Goal: Task Accomplishment & Management: Complete application form

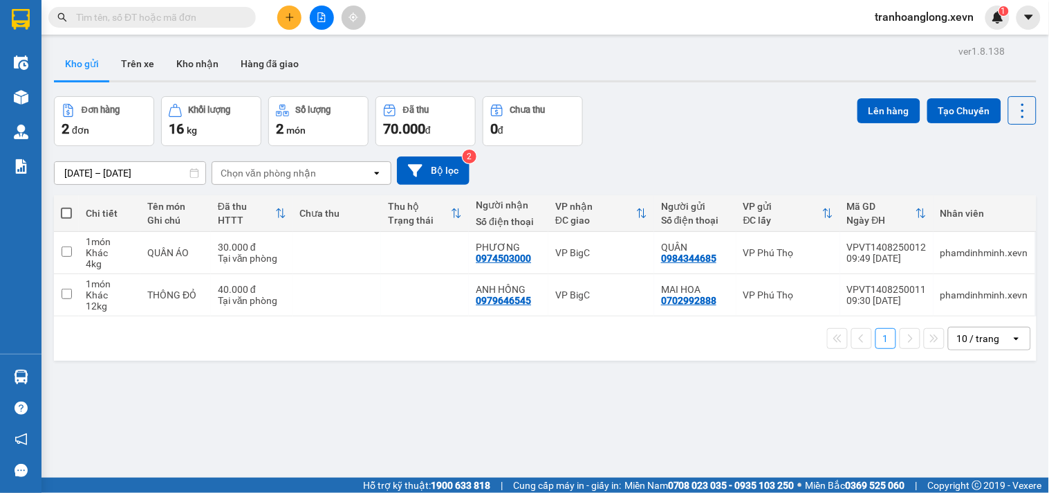
click at [302, 19] on div at bounding box center [322, 18] width 104 height 24
click at [287, 19] on icon "plus" at bounding box center [290, 17] width 10 height 10
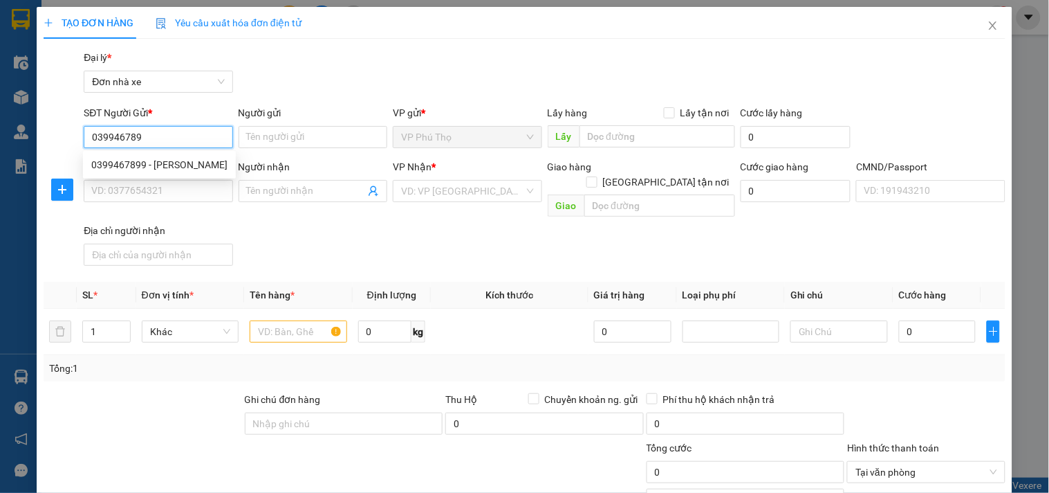
type input "0399467899"
click at [157, 167] on div "0399467899 - [PERSON_NAME]" at bounding box center [159, 164] width 136 height 15
type input "DUY"
type input "0962385565"
type input "XƯỞNG XE HẬU TRƯƠNG"
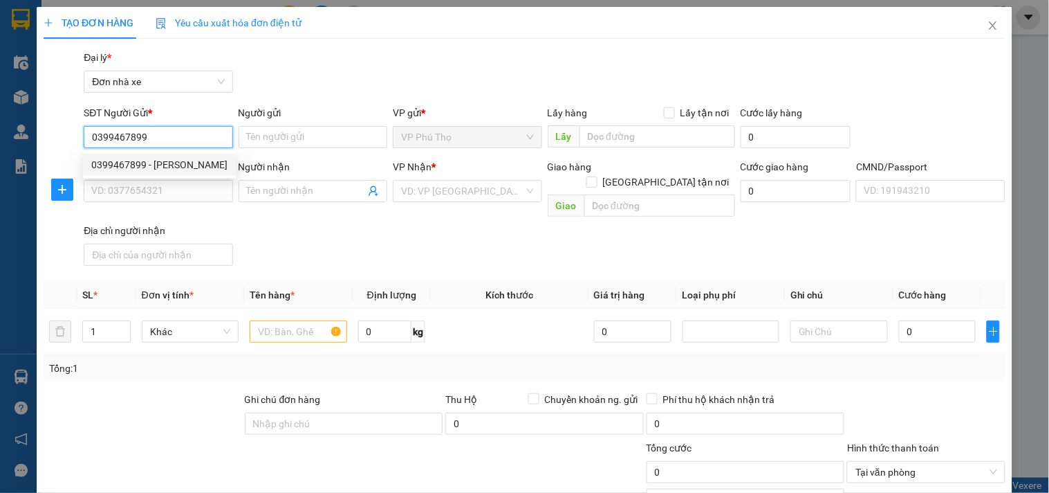
type input "1"
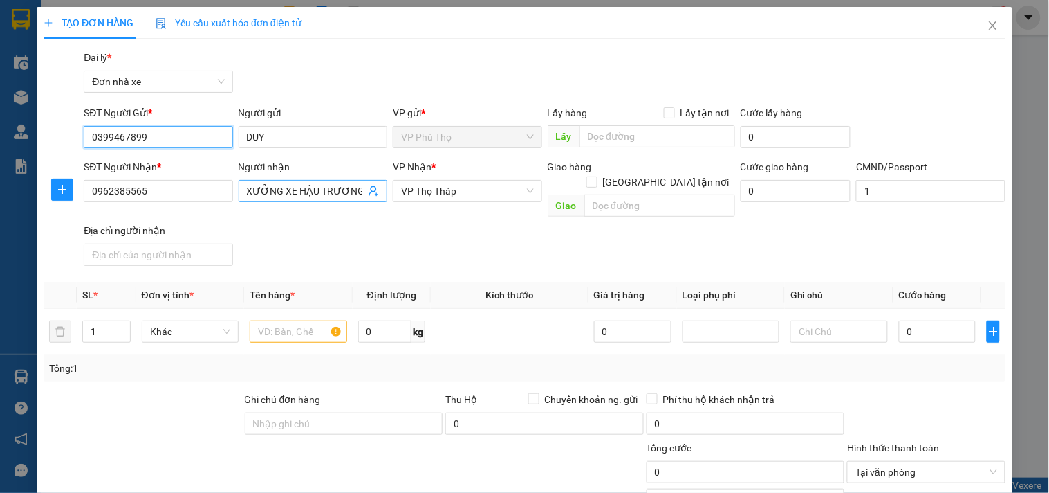
type input "0399467899"
click at [371, 194] on icon "user-add" at bounding box center [373, 190] width 11 height 11
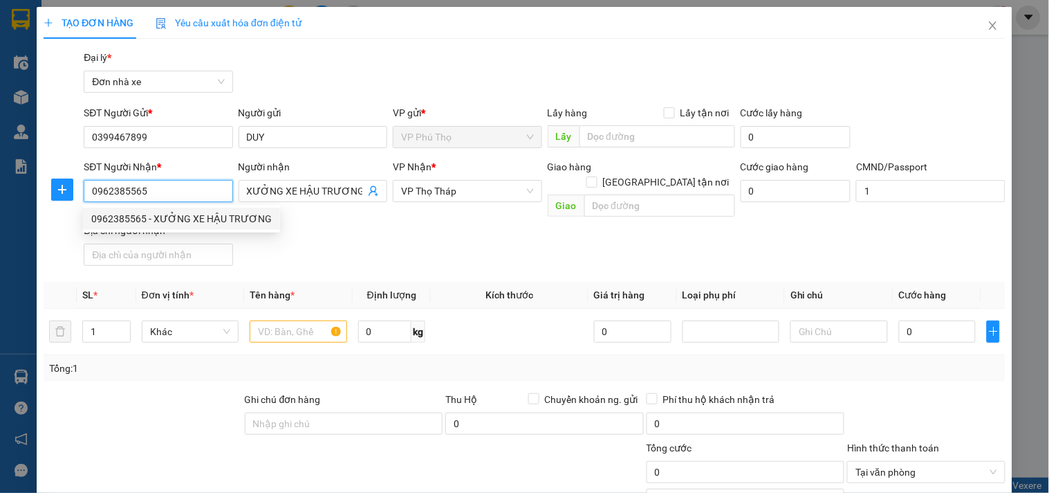
drag, startPoint x: 185, startPoint y: 194, endPoint x: 0, endPoint y: 194, distance: 184.7
click at [0, 194] on div "TẠO ĐƠN HÀNG Yêu cầu xuất hóa đơn điện tử Transit Pickup Surcharge Ids Transit …" at bounding box center [524, 246] width 1049 height 493
click at [272, 320] on input "text" at bounding box center [298, 331] width 97 height 22
drag, startPoint x: 166, startPoint y: 188, endPoint x: 0, endPoint y: 183, distance: 166.1
click at [0, 183] on div "TẠO ĐƠN HÀNG Yêu cầu xuất hóa đơn điện tử Transit Pickup Surcharge Ids Transit …" at bounding box center [524, 246] width 1049 height 493
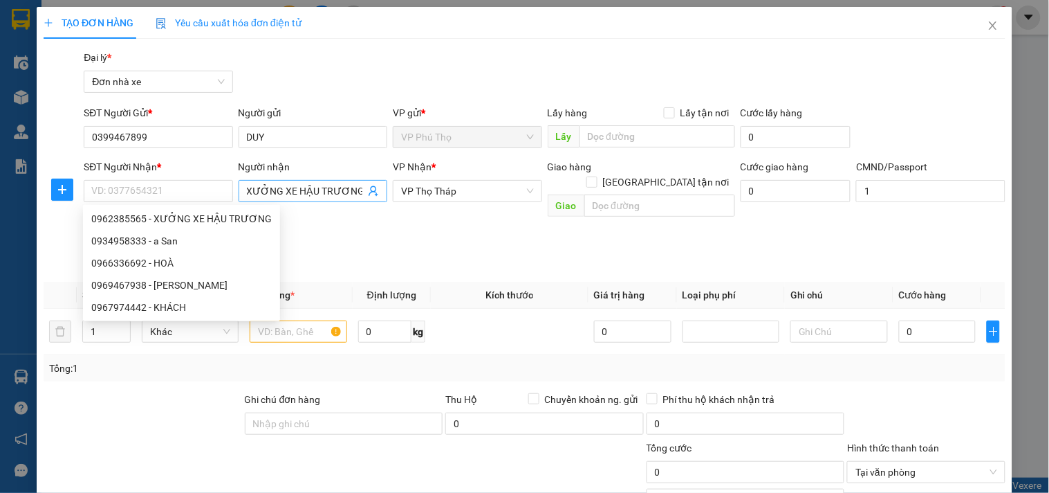
click at [307, 194] on input "XƯỞNG XE HẬU TRƯƠNG" at bounding box center [306, 190] width 118 height 15
type input "XƯỞNG XE HU TRƯƠNG"
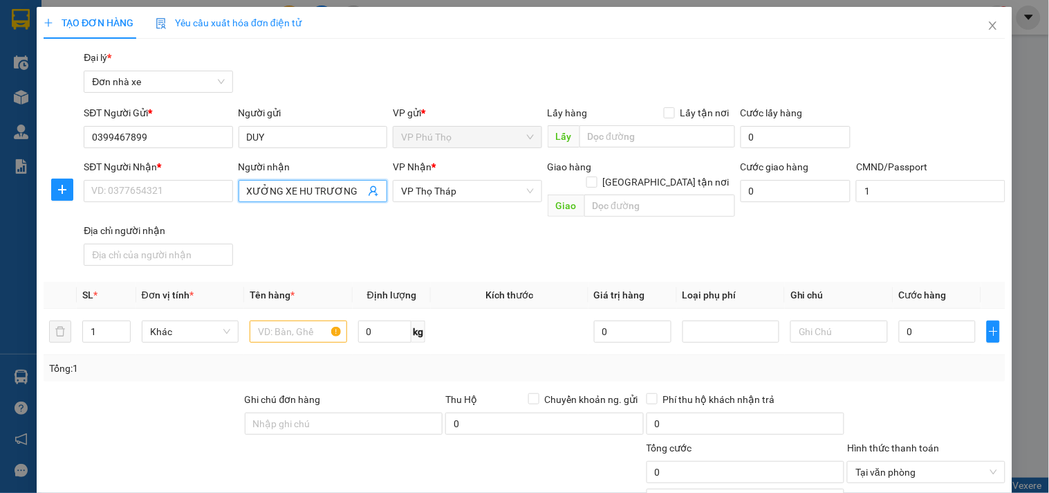
drag, startPoint x: 302, startPoint y: 192, endPoint x: 81, endPoint y: 192, distance: 220.7
click at [81, 192] on div "SĐT Người Nhận * VD: 0377654321 Người nhận XƯỞNG XE HU [PERSON_NAME] XE HU [PER…" at bounding box center [545, 215] width 928 height 112
click at [284, 320] on input "text" at bounding box center [298, 331] width 97 height 22
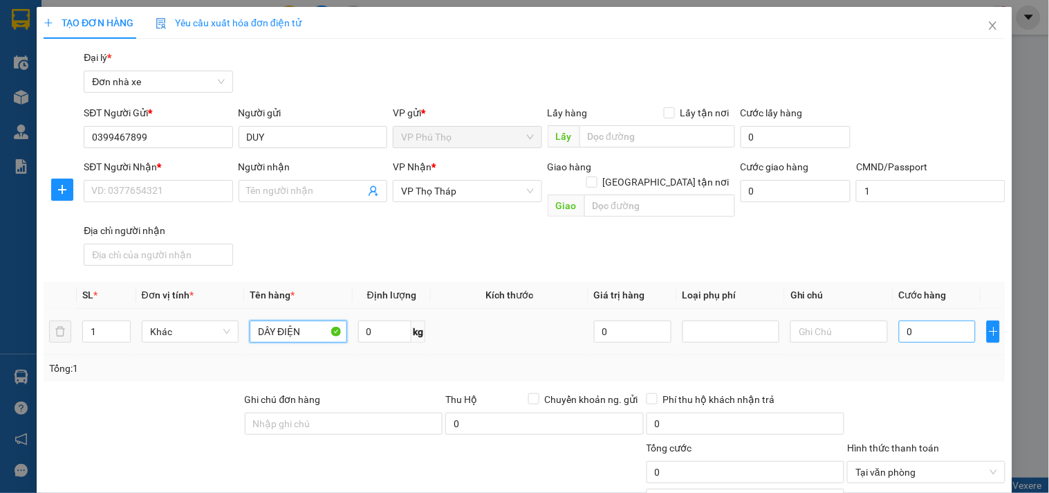
type input "DÂY ĐIỆN"
click at [912, 320] on input "0" at bounding box center [937, 331] width 77 height 22
type input "2"
type input "25"
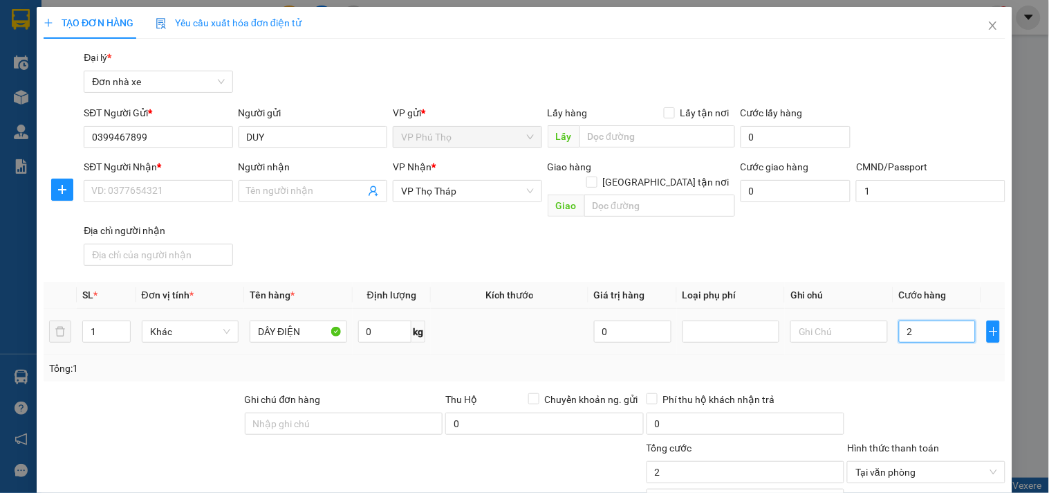
type input "25"
type input "25.000"
click at [852, 246] on div "SĐT Người Nhận * VD: 0377654321 Người nhận Tên người nhận VP Nhận * VP Thọ Tháp…" at bounding box center [545, 215] width 928 height 112
click at [183, 198] on input "SĐT Người Nhận *" at bounding box center [158, 191] width 149 height 22
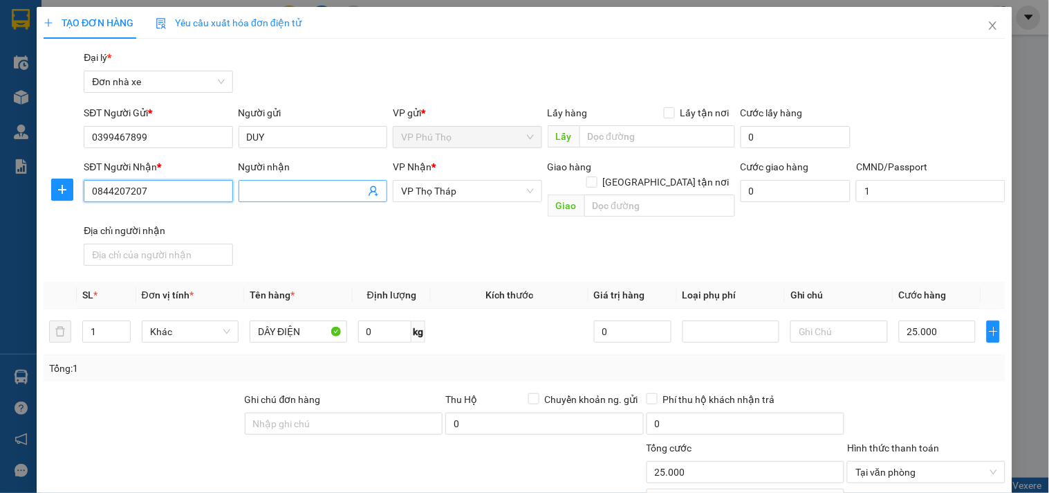
type input "0844207207"
click at [306, 194] on input "Người nhận" at bounding box center [306, 190] width 118 height 15
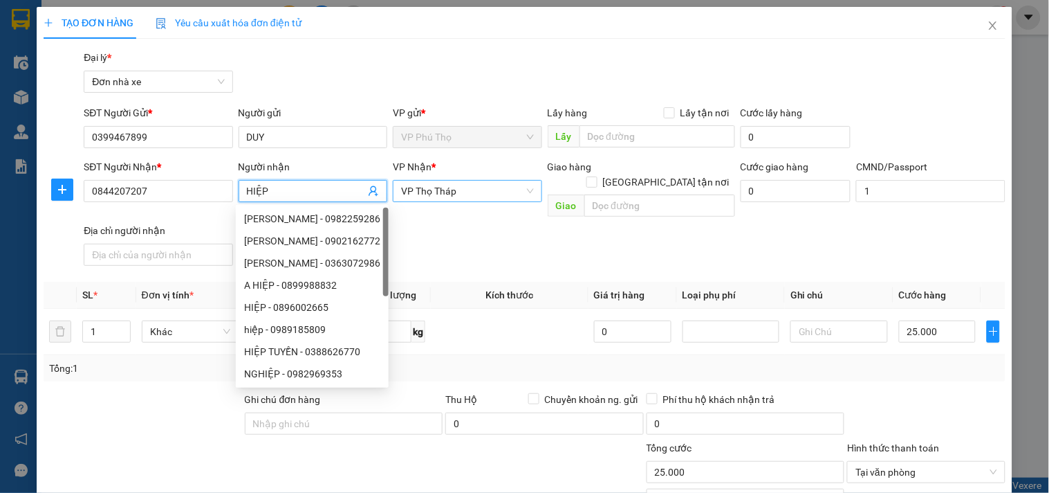
click at [508, 190] on span "VP Thọ Tháp" at bounding box center [467, 191] width 132 height 21
type input "HIỆP"
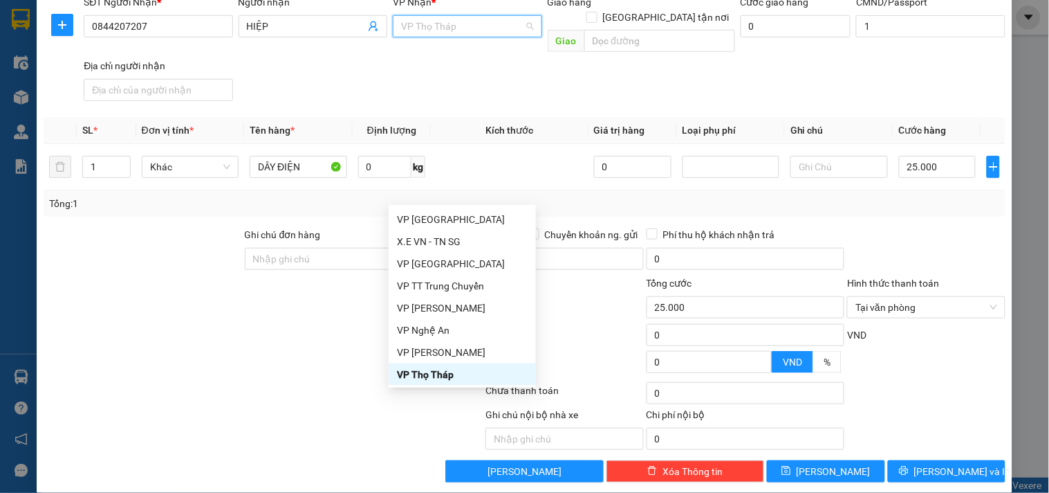
scroll to position [166, 0]
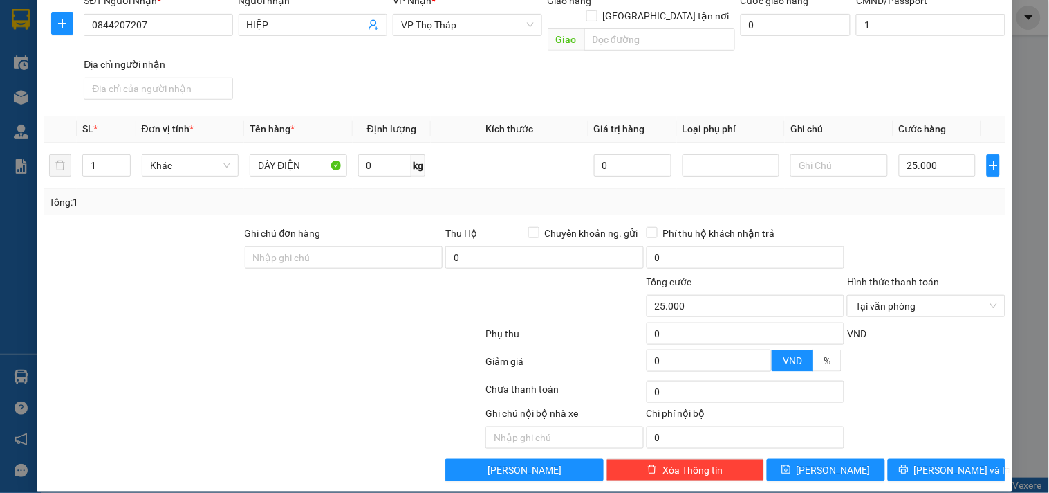
click at [913, 226] on div at bounding box center [926, 250] width 160 height 48
click at [988, 295] on div "Tại văn phòng" at bounding box center [926, 306] width 158 height 22
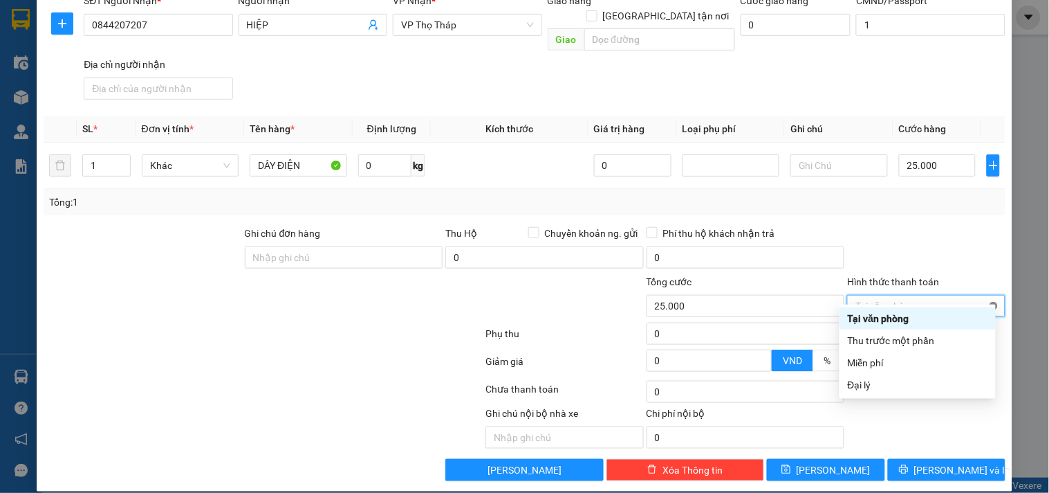
type input "25.000"
click at [936, 226] on div at bounding box center [926, 250] width 160 height 48
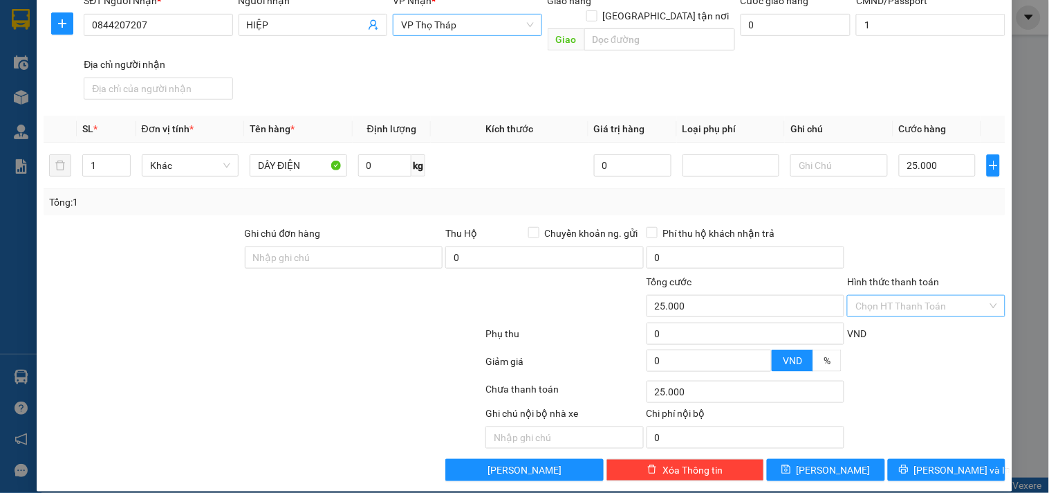
click at [466, 28] on span "VP Thọ Tháp" at bounding box center [467, 25] width 132 height 21
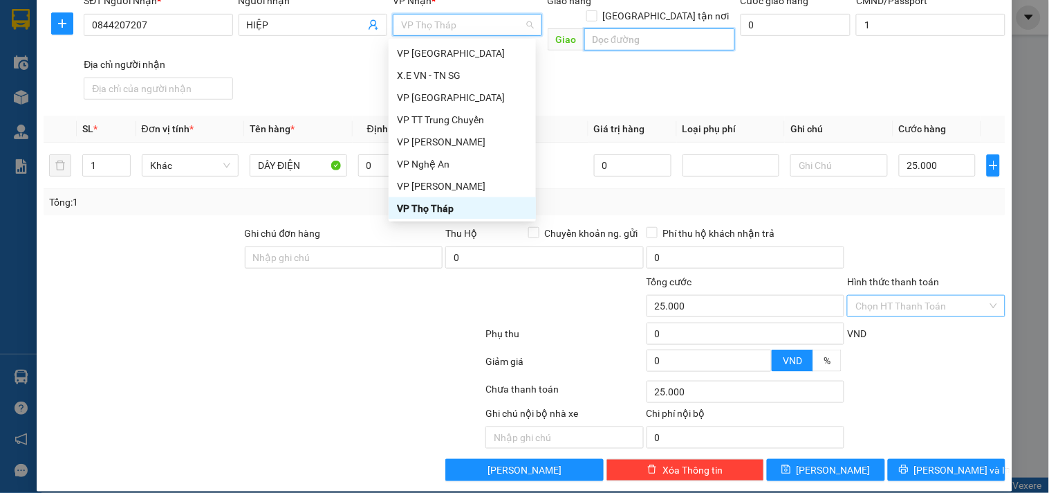
click at [668, 30] on input "text" at bounding box center [660, 39] width 151 height 22
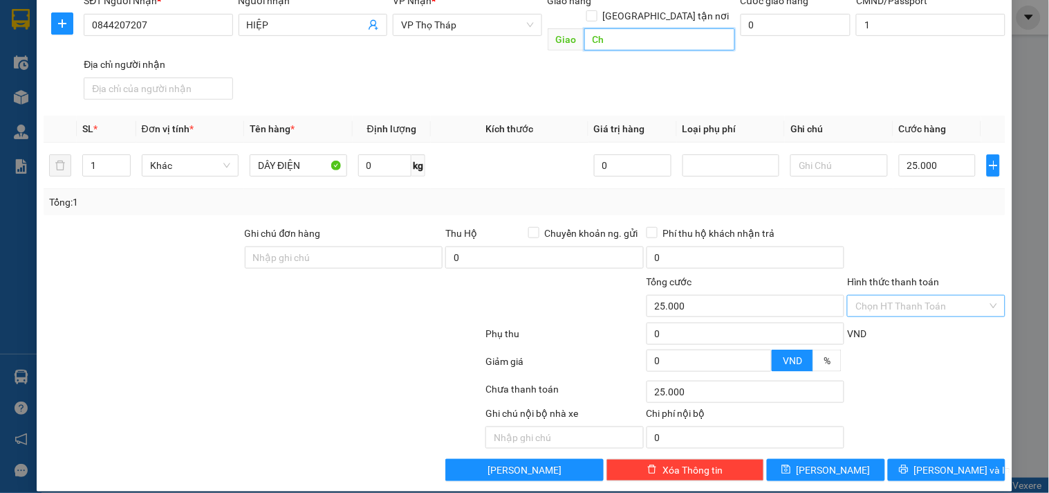
type input "C"
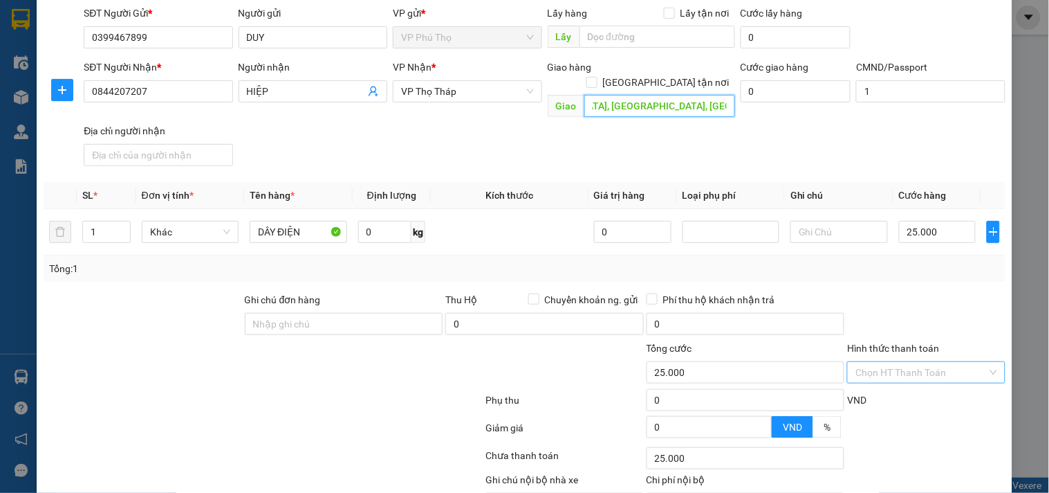
scroll to position [12, 0]
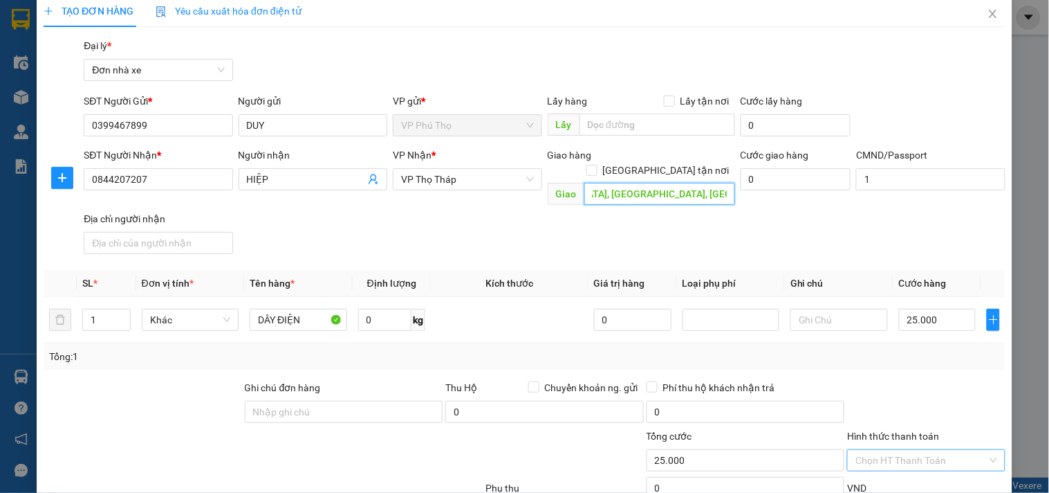
type input "Ngõ 153 [GEOGRAPHIC_DATA], [GEOGRAPHIC_DATA], [GEOGRAPHIC_DATA], [GEOGRAPHIC_DA…"
click at [777, 194] on div "Cước giao hàng 0" at bounding box center [796, 171] width 111 height 48
click at [794, 180] on input "0" at bounding box center [796, 179] width 111 height 22
type input "6"
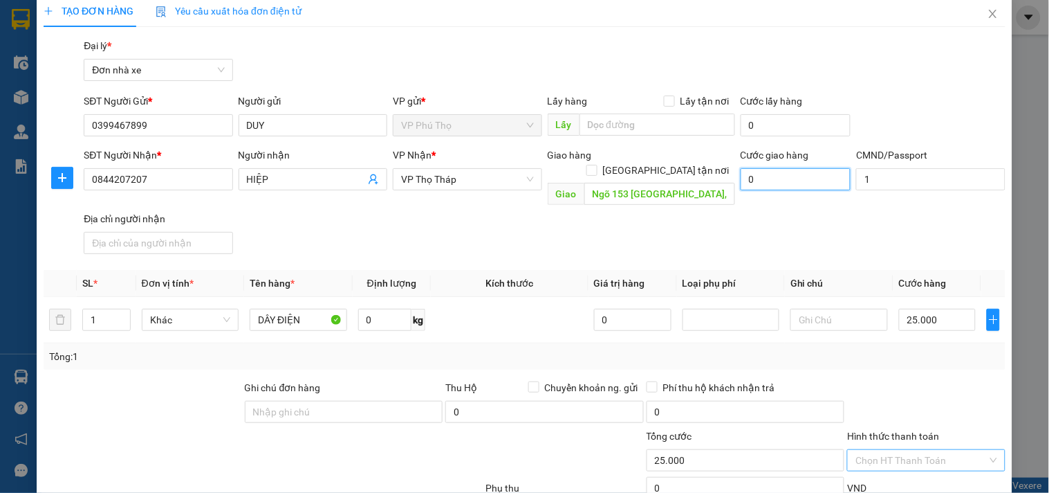
type input "25.006"
type input "60"
type input "25.060"
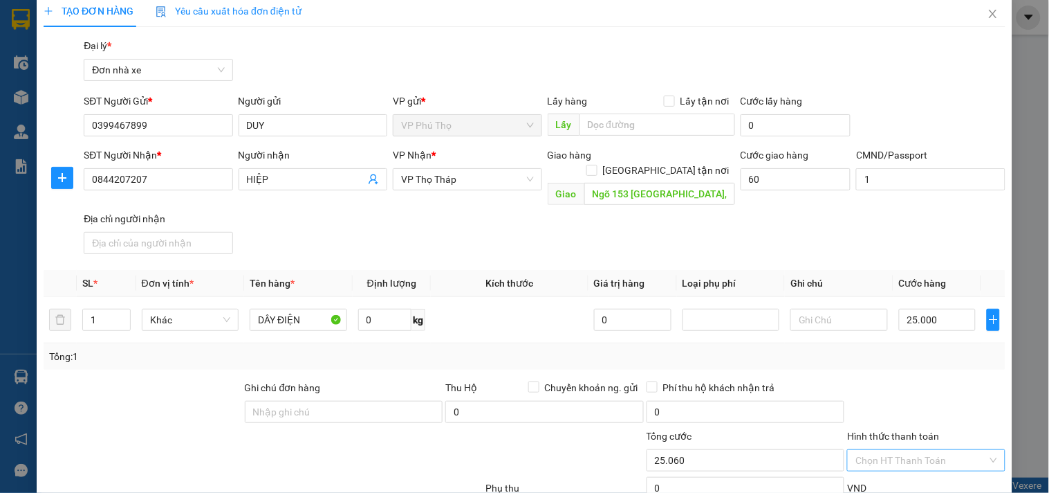
type input "60.000"
type input "85.000"
click at [736, 198] on div "SĐT Người Nhận * 0844207207 Người nhận HIỆP VP Nhận * VP Thọ Tháp Giao hàng [GE…" at bounding box center [545, 203] width 928 height 112
click at [664, 166] on div "Giao hàng [GEOGRAPHIC_DATA] tận nơi" at bounding box center [641, 165] width 187 height 36
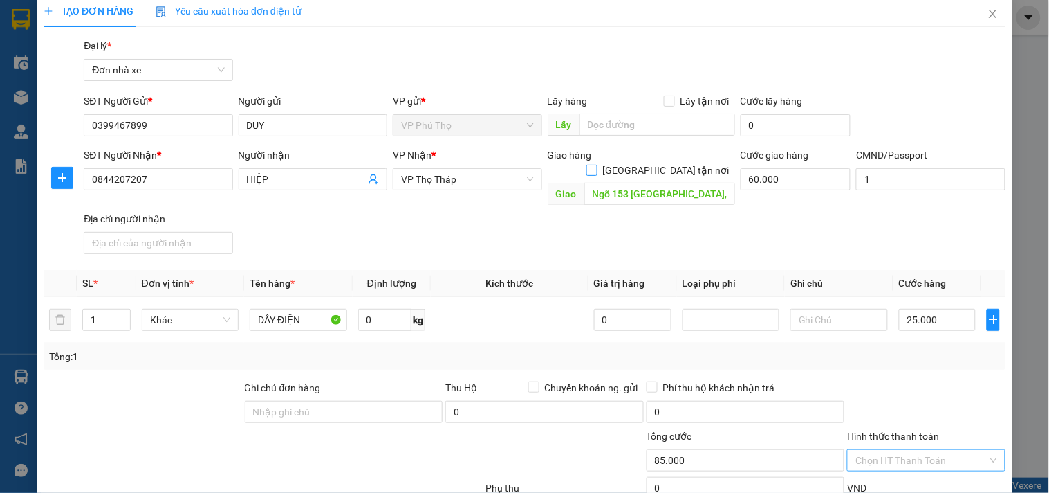
click at [666, 163] on span "[GEOGRAPHIC_DATA] tận nơi" at bounding box center [667, 170] width 138 height 15
click at [596, 165] on input "[GEOGRAPHIC_DATA] tận nơi" at bounding box center [592, 170] width 10 height 10
checkbox input "true"
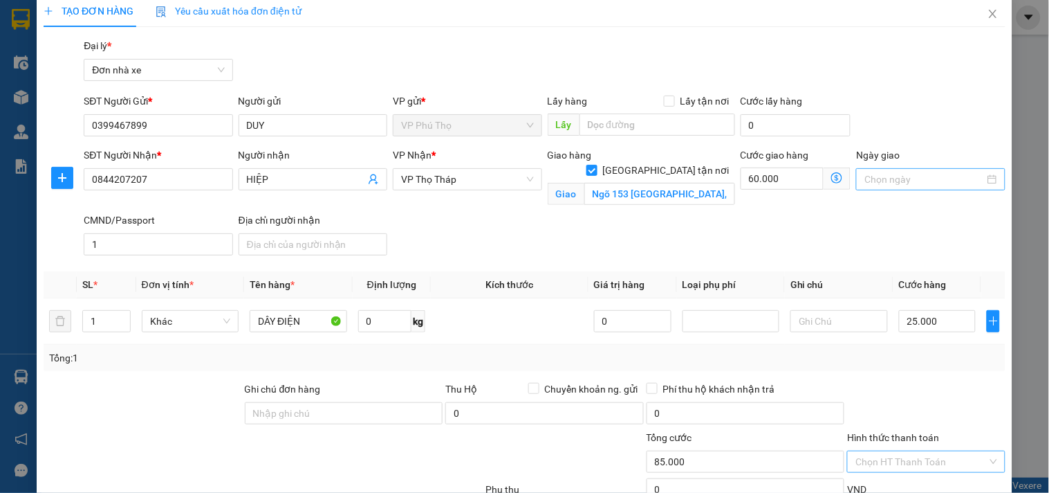
click at [927, 172] on input "Ngày giao" at bounding box center [925, 179] width 120 height 15
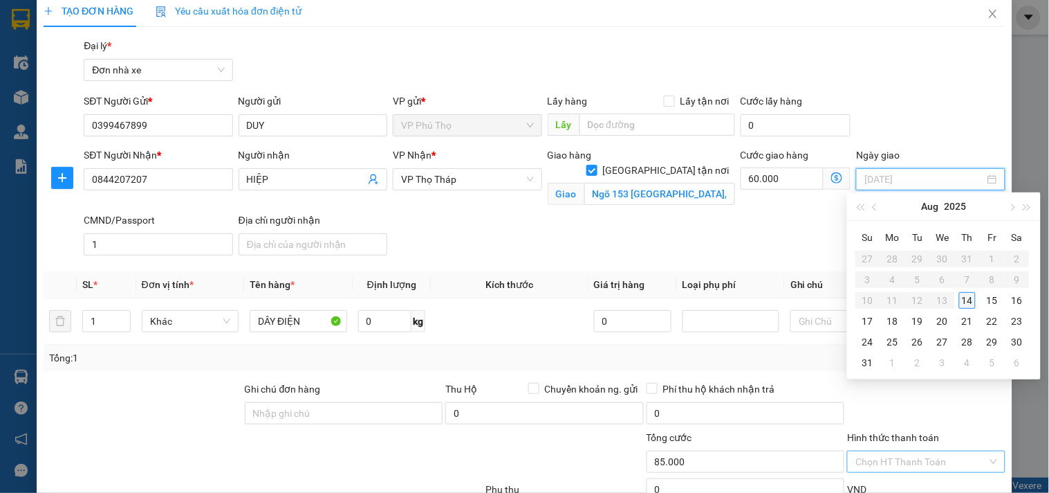
type input "[DATE]"
click at [973, 300] on div "14" at bounding box center [967, 300] width 17 height 17
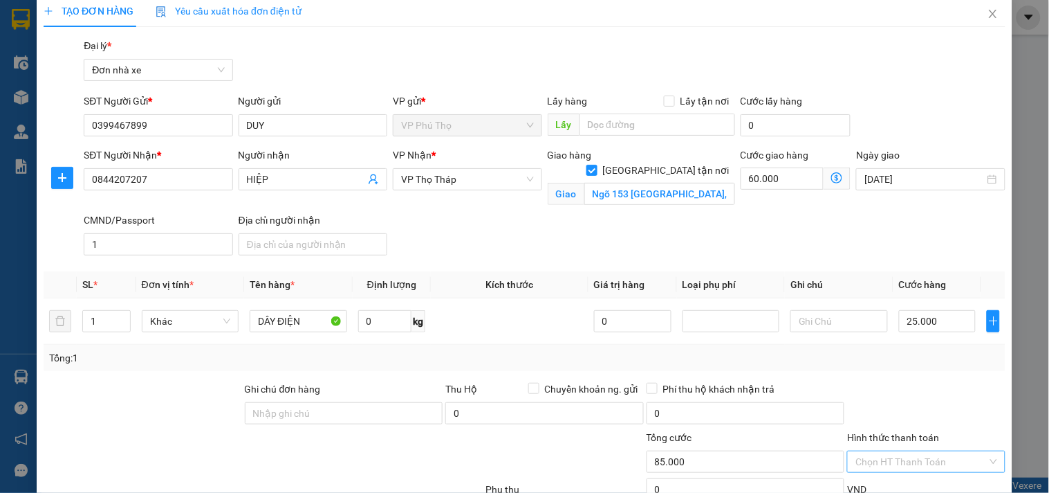
click at [804, 228] on div "SĐT Người Nhận * 0844207207 Người nhận HIỆP VP Nhận * VP Thọ Tháp Giao hàng [GE…" at bounding box center [545, 203] width 928 height 113
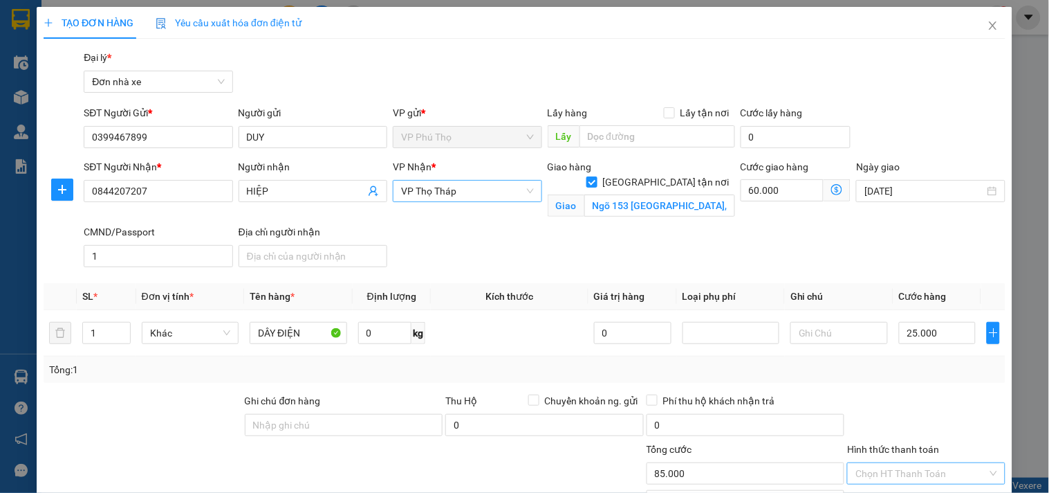
click at [474, 183] on span "VP Thọ Tháp" at bounding box center [467, 191] width 132 height 21
click at [673, 247] on div "SĐT Người Nhận * 0844207207 Người nhận HIỆP VP Nhận * VP Thọ Tháp Giao hàng [GE…" at bounding box center [545, 215] width 928 height 113
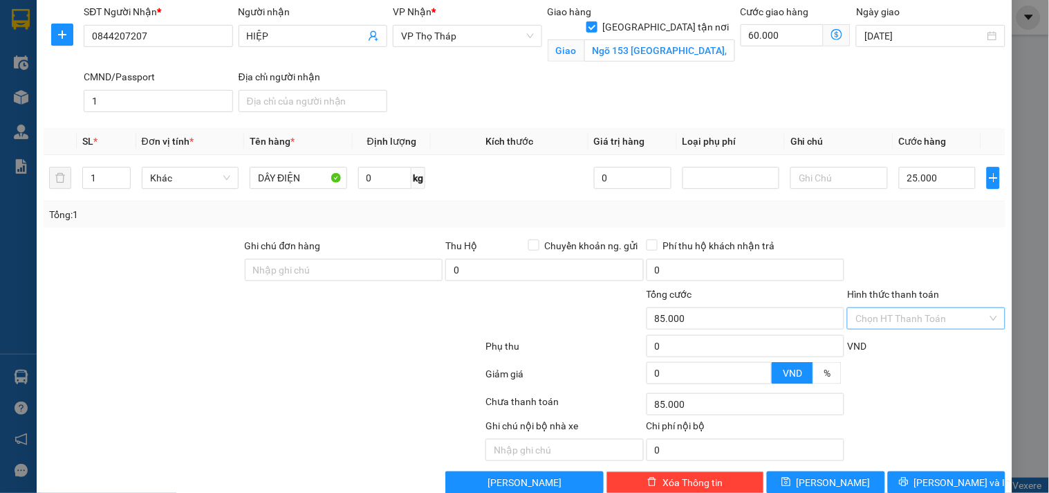
scroll to position [183, 0]
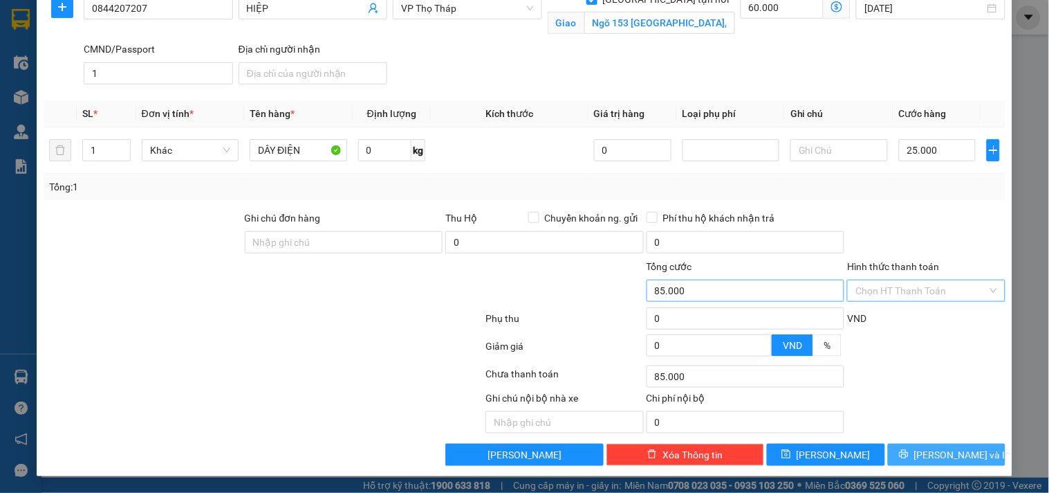
drag, startPoint x: 909, startPoint y: 453, endPoint x: 681, endPoint y: 292, distance: 278.9
click at [909, 452] on icon "printer" at bounding box center [904, 454] width 10 height 10
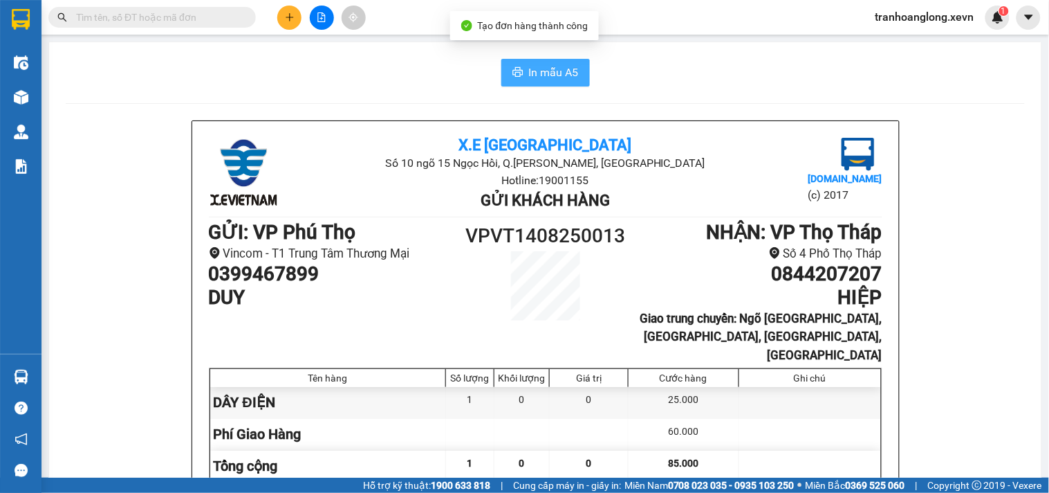
click at [567, 71] on span "In mẫu A5" at bounding box center [554, 72] width 50 height 17
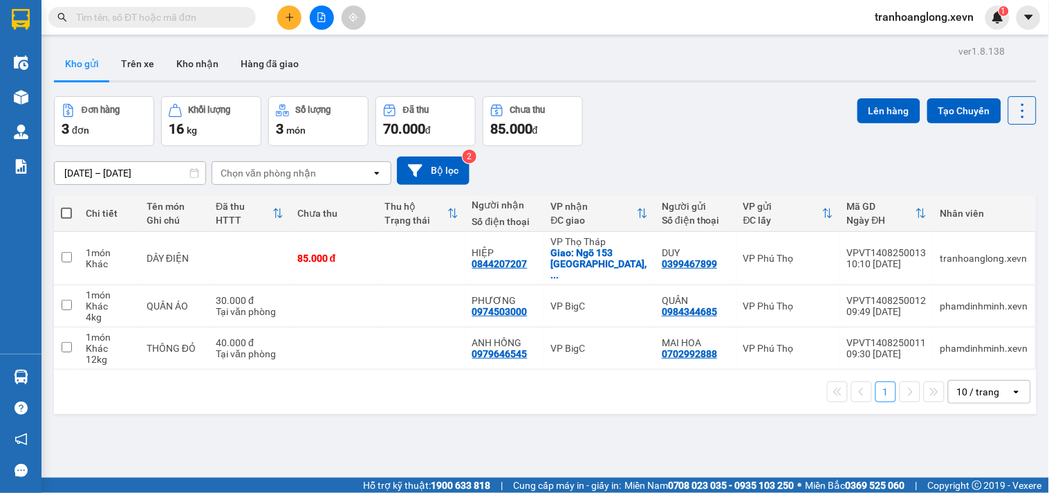
click at [531, 167] on div "[DATE] – [DATE] Press the down arrow key to interact with the calendar and sele…" at bounding box center [545, 170] width 983 height 28
click at [923, 253] on icon at bounding box center [928, 258] width 10 height 10
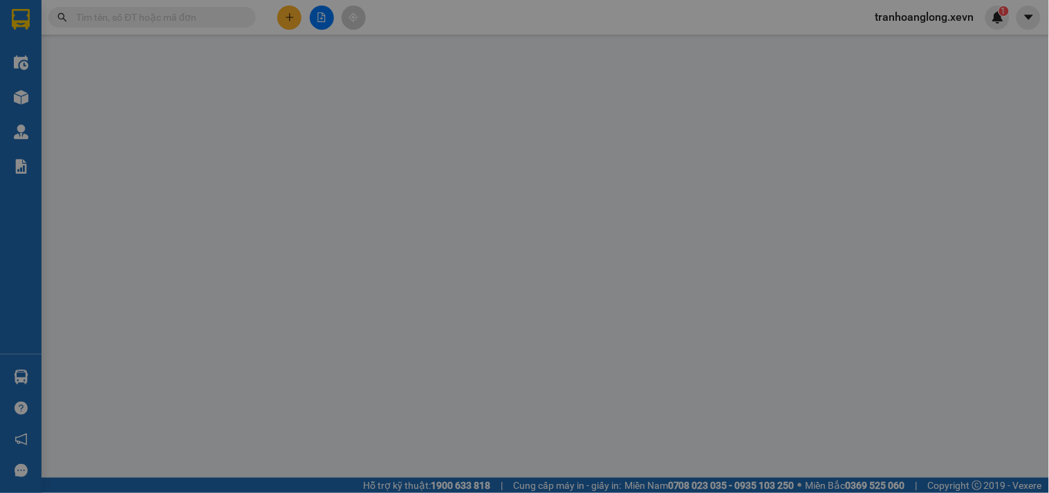
type input "0399467899"
type input "0844207207"
checkbox input "true"
type input "Ngõ 153 [GEOGRAPHIC_DATA], [GEOGRAPHIC_DATA], [GEOGRAPHIC_DATA], [GEOGRAPHIC_DA…"
type input "1"
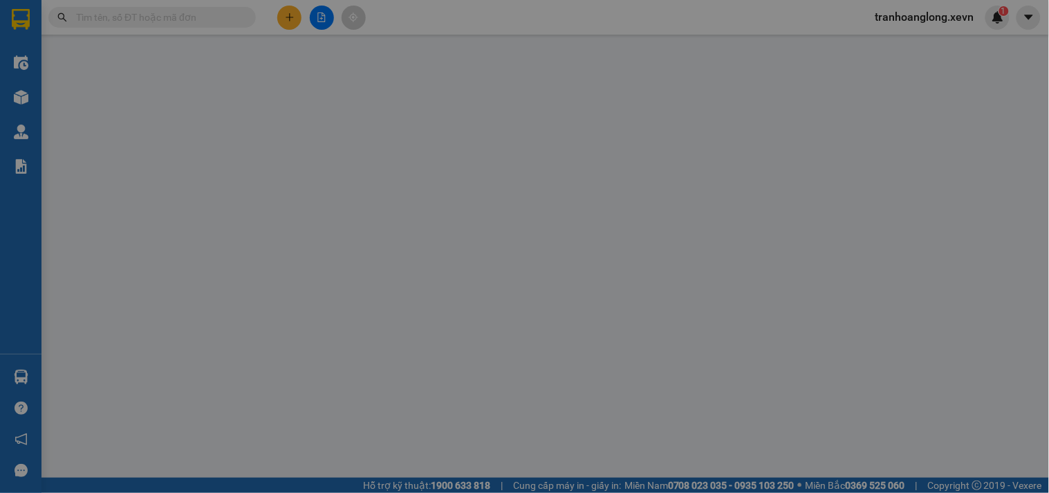
type input "85.000"
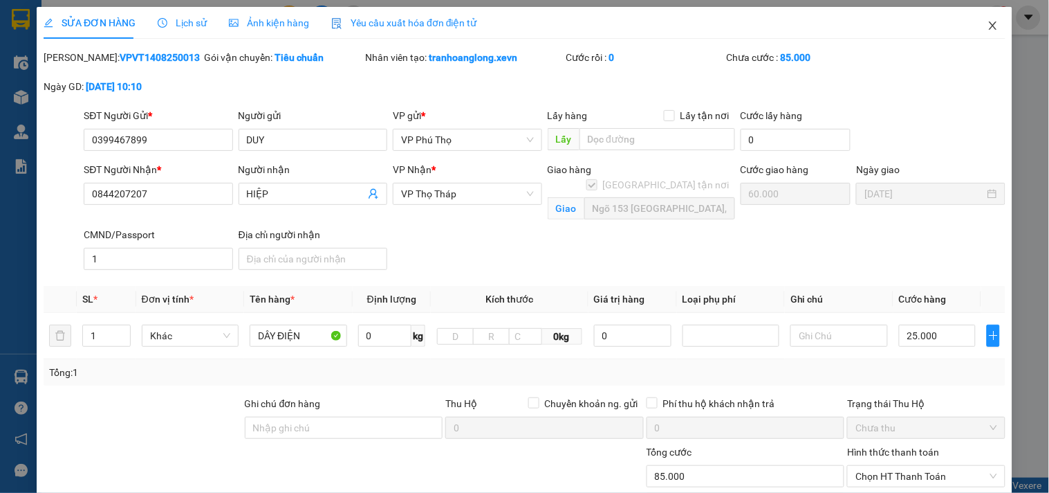
click at [988, 22] on icon "close" at bounding box center [993, 25] width 11 height 11
